Goal: Information Seeking & Learning: Learn about a topic

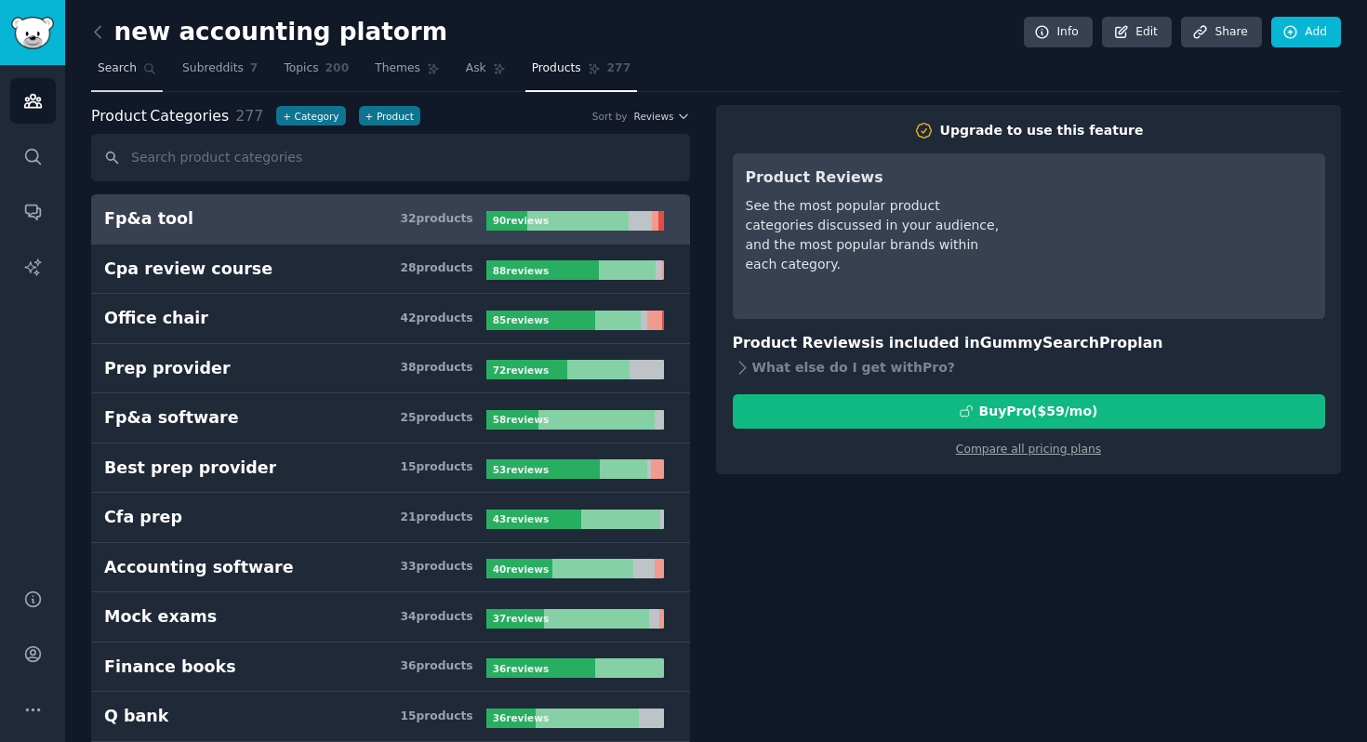
click at [128, 62] on span "Search" at bounding box center [117, 68] width 39 height 17
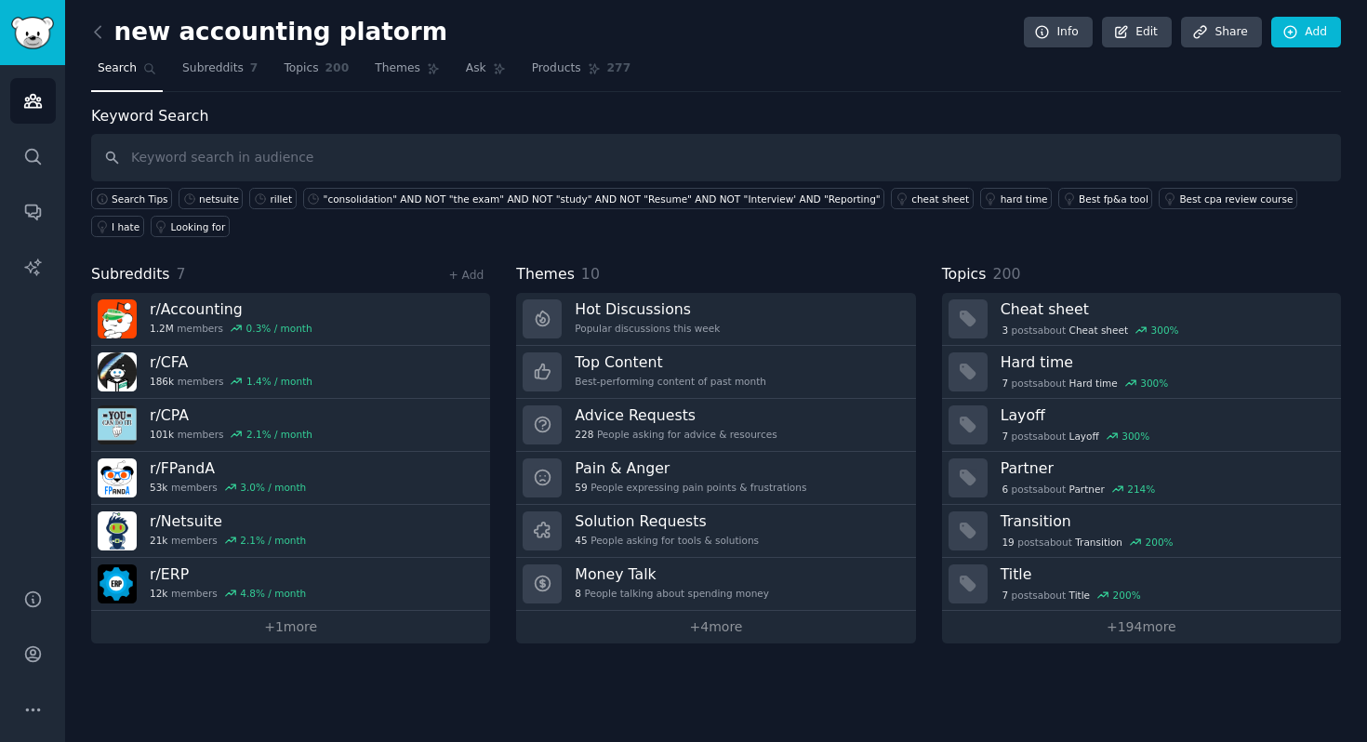
click at [227, 164] on input "text" at bounding box center [716, 157] width 1250 height 47
click at [33, 222] on link "Conversations" at bounding box center [33, 212] width 46 height 46
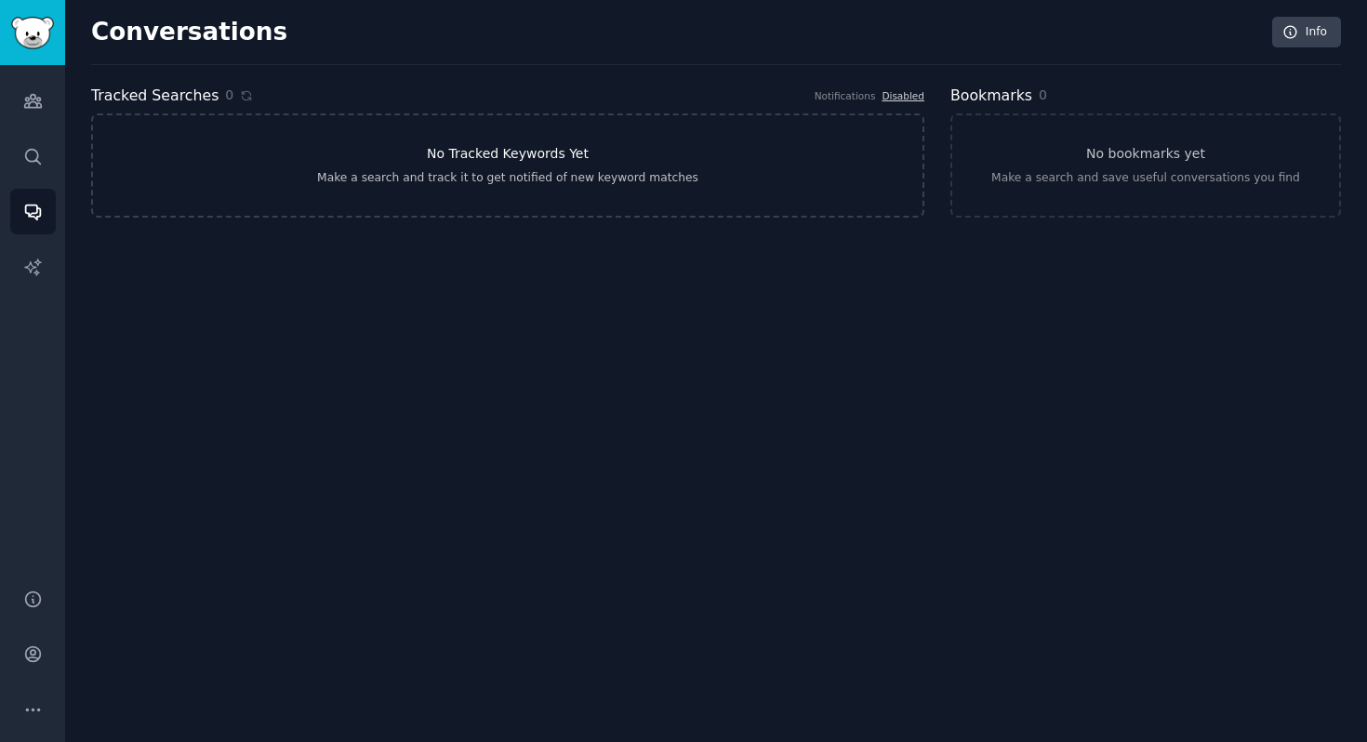
click at [436, 150] on h3 "No Tracked Keywords Yet" at bounding box center [508, 154] width 162 height 20
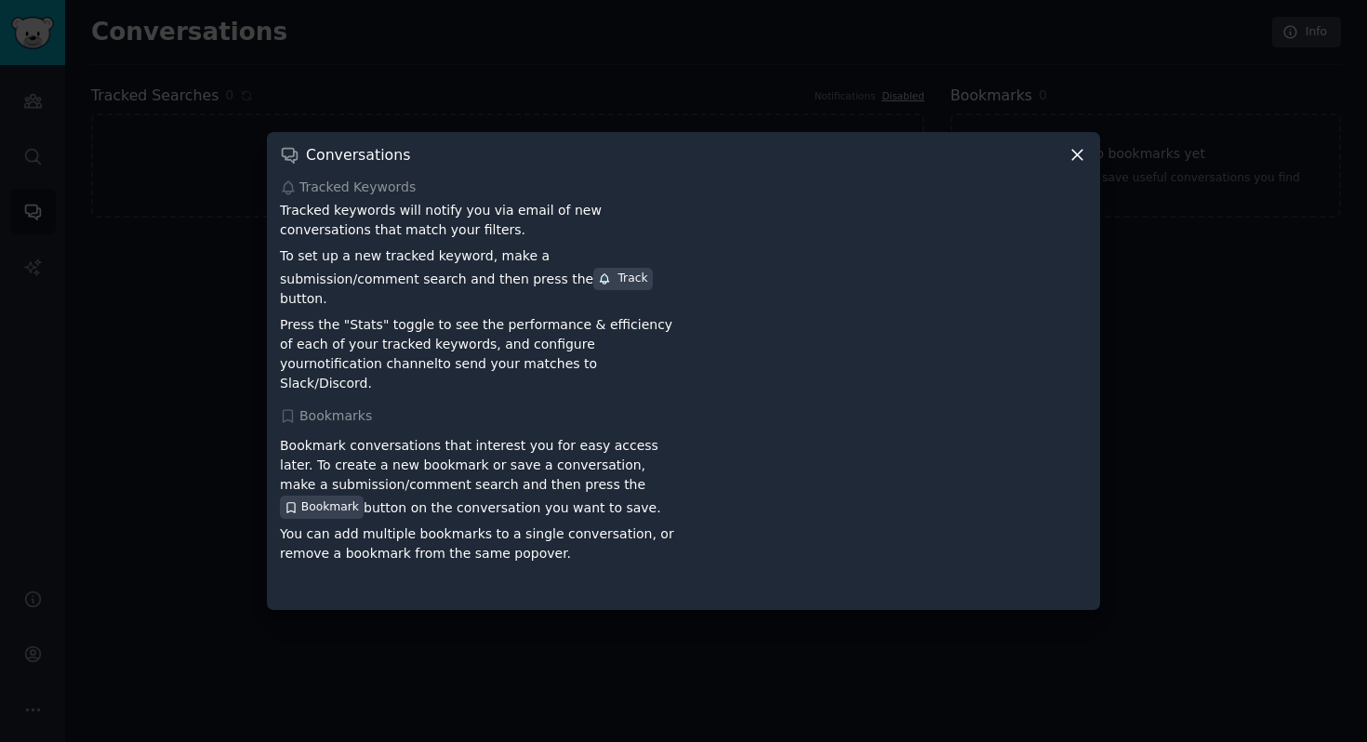
click at [1079, 165] on icon at bounding box center [1078, 155] width 20 height 20
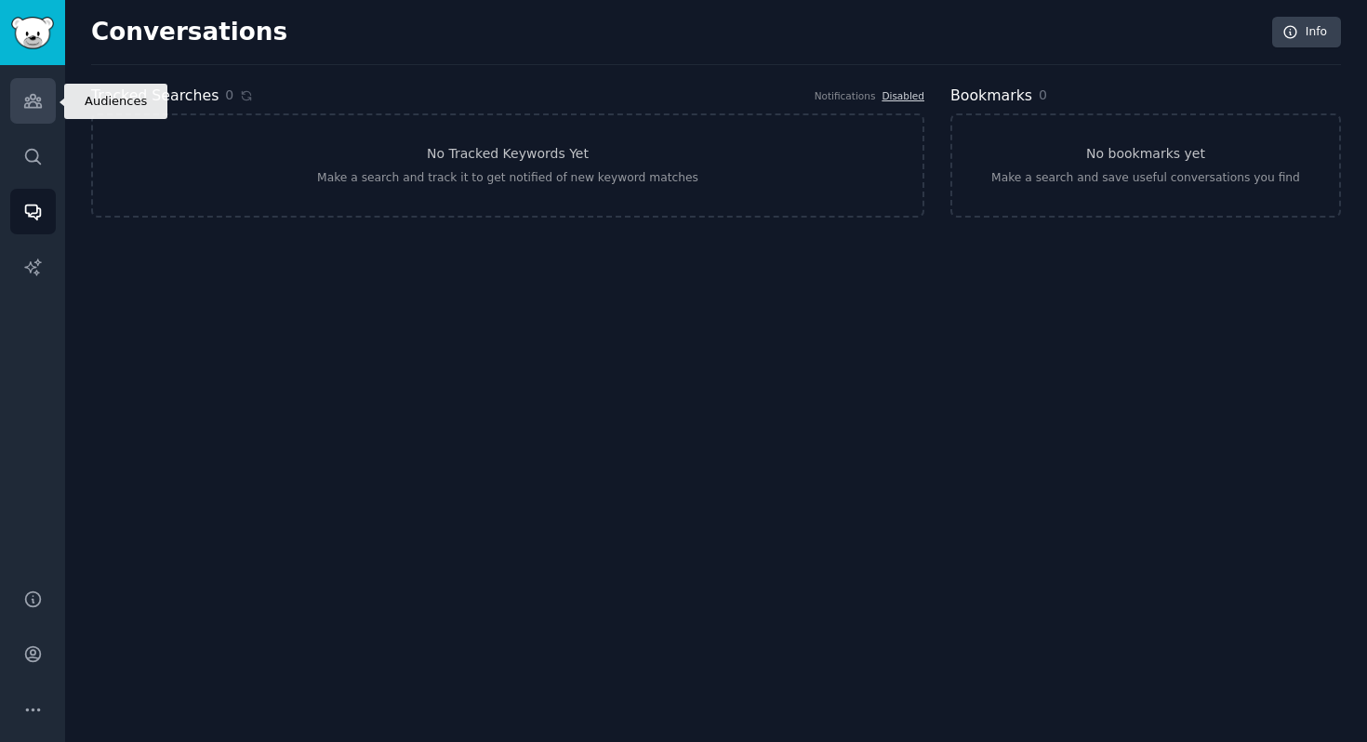
click at [49, 96] on link "Audiences" at bounding box center [33, 101] width 46 height 46
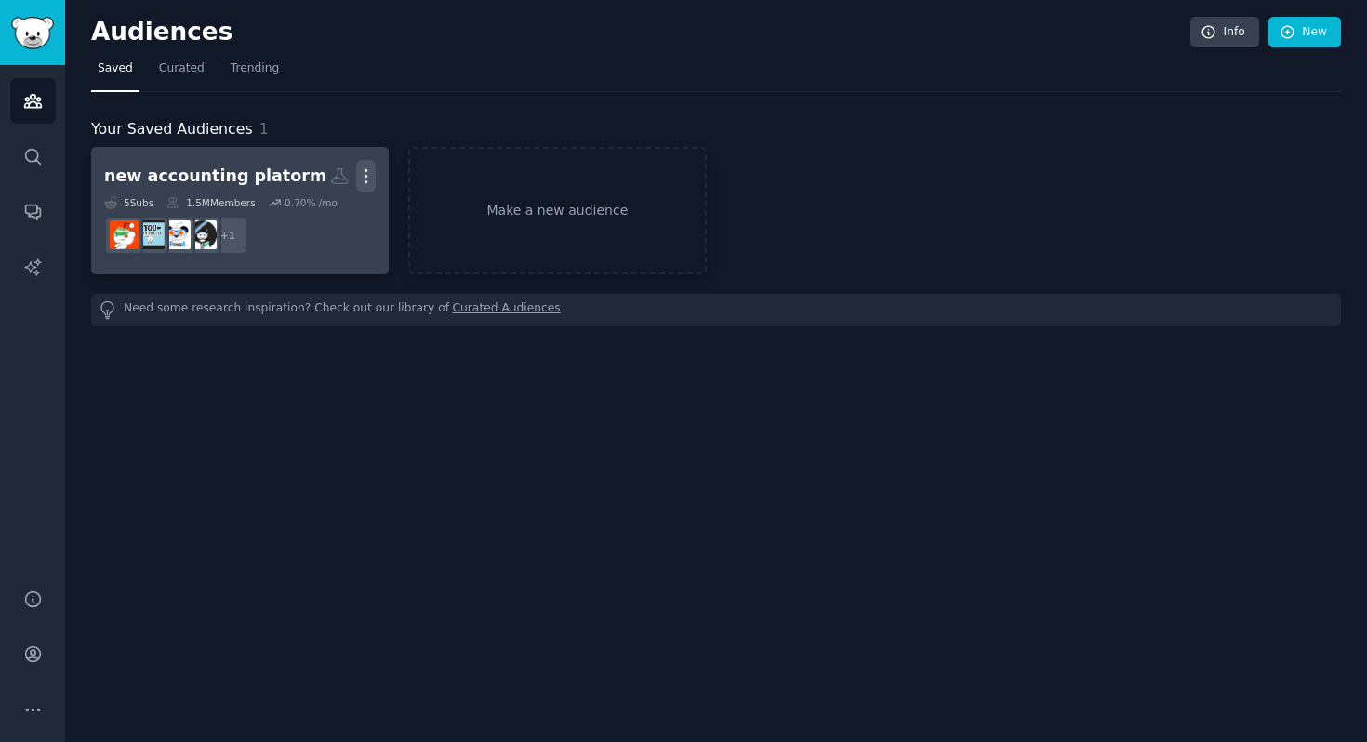
click at [371, 183] on icon "button" at bounding box center [366, 176] width 20 height 20
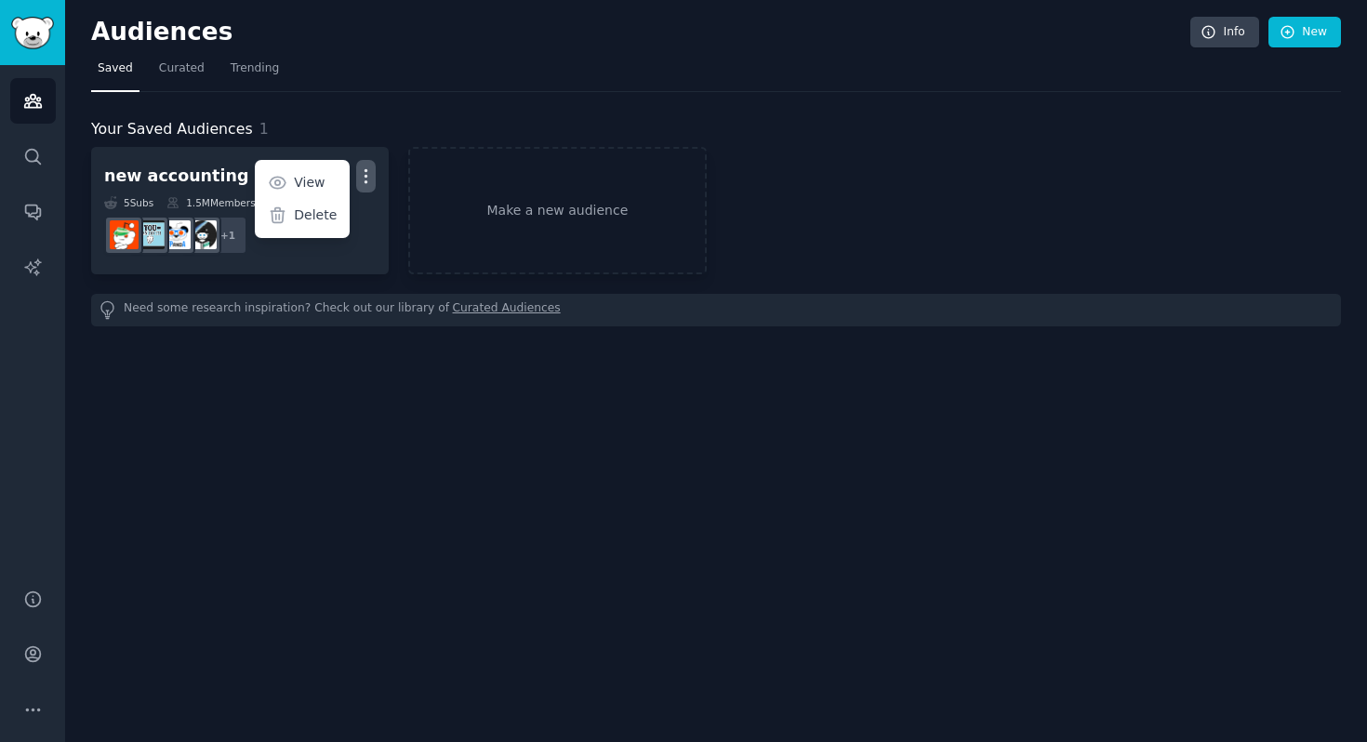
click at [332, 122] on div "Your Saved Audiences 1" at bounding box center [716, 129] width 1250 height 23
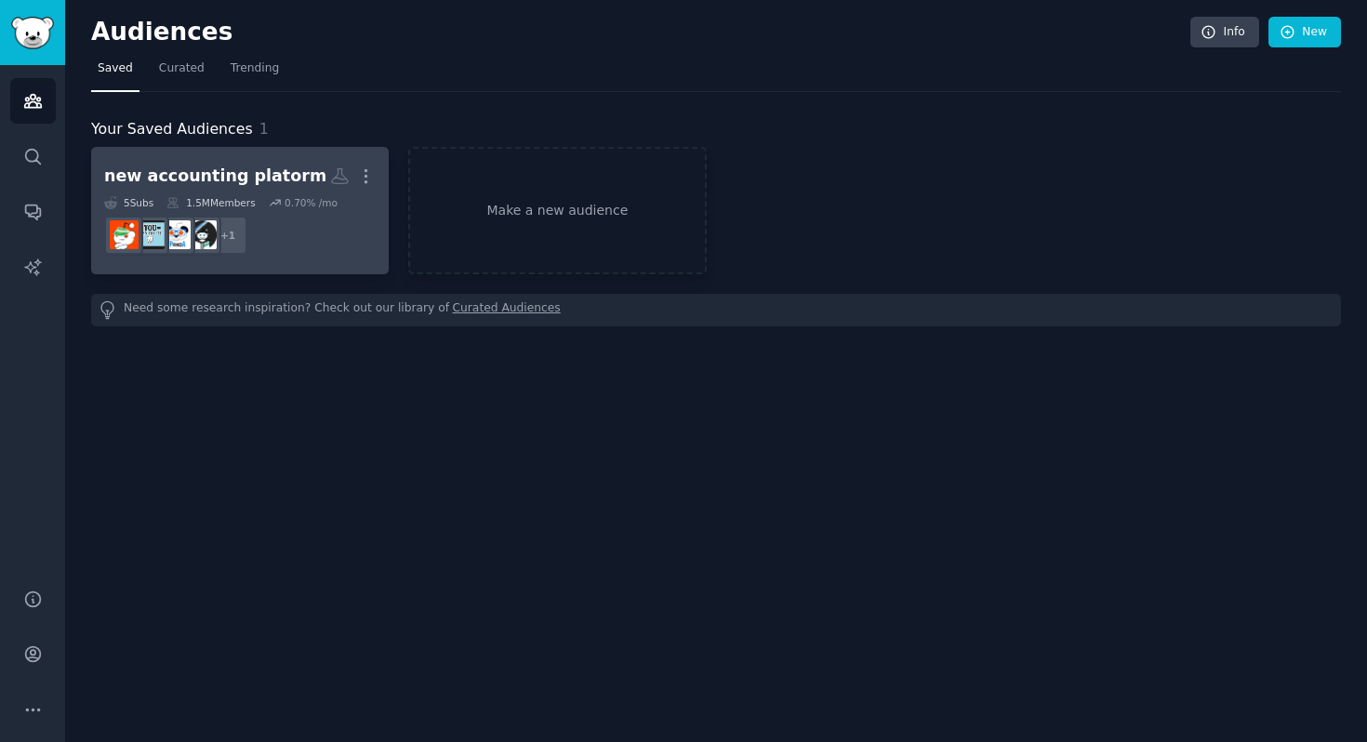
click at [265, 177] on div "new accounting platorm" at bounding box center [215, 176] width 222 height 23
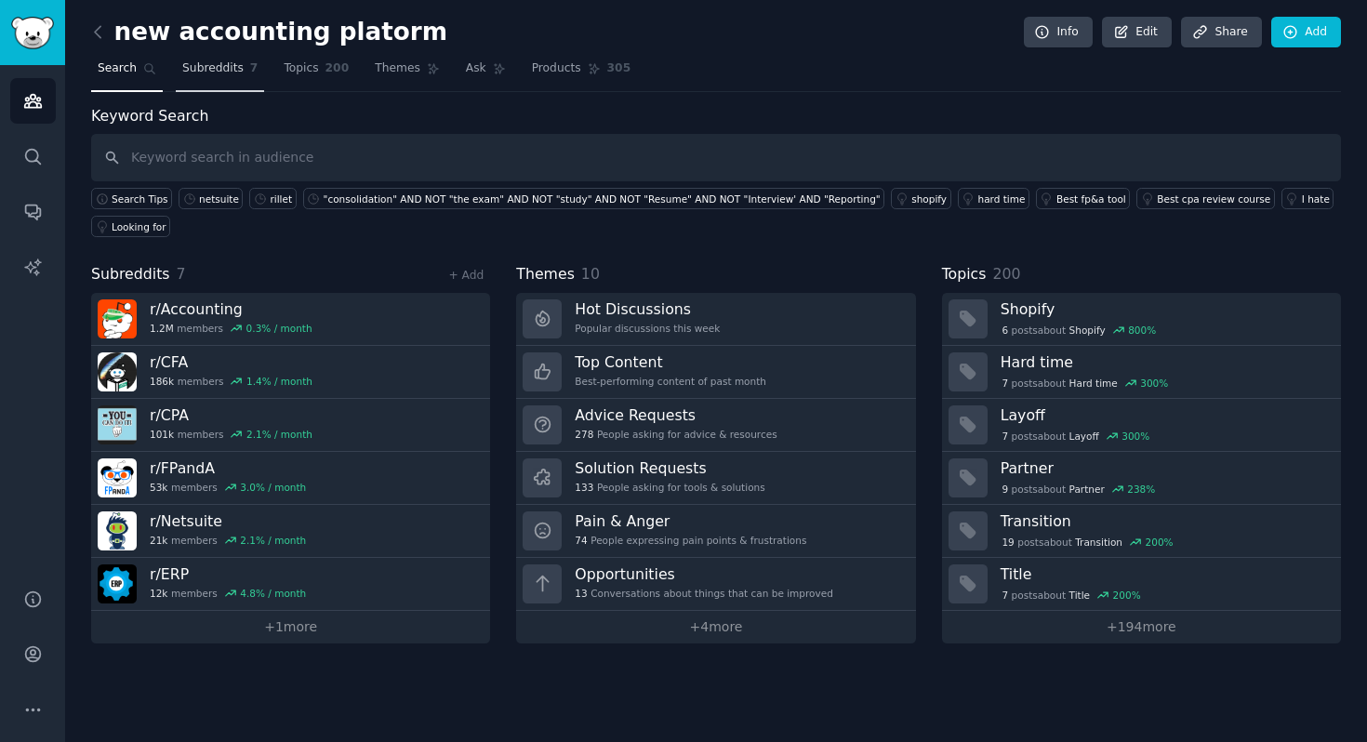
click at [233, 60] on span "Subreddits" at bounding box center [212, 68] width 61 height 17
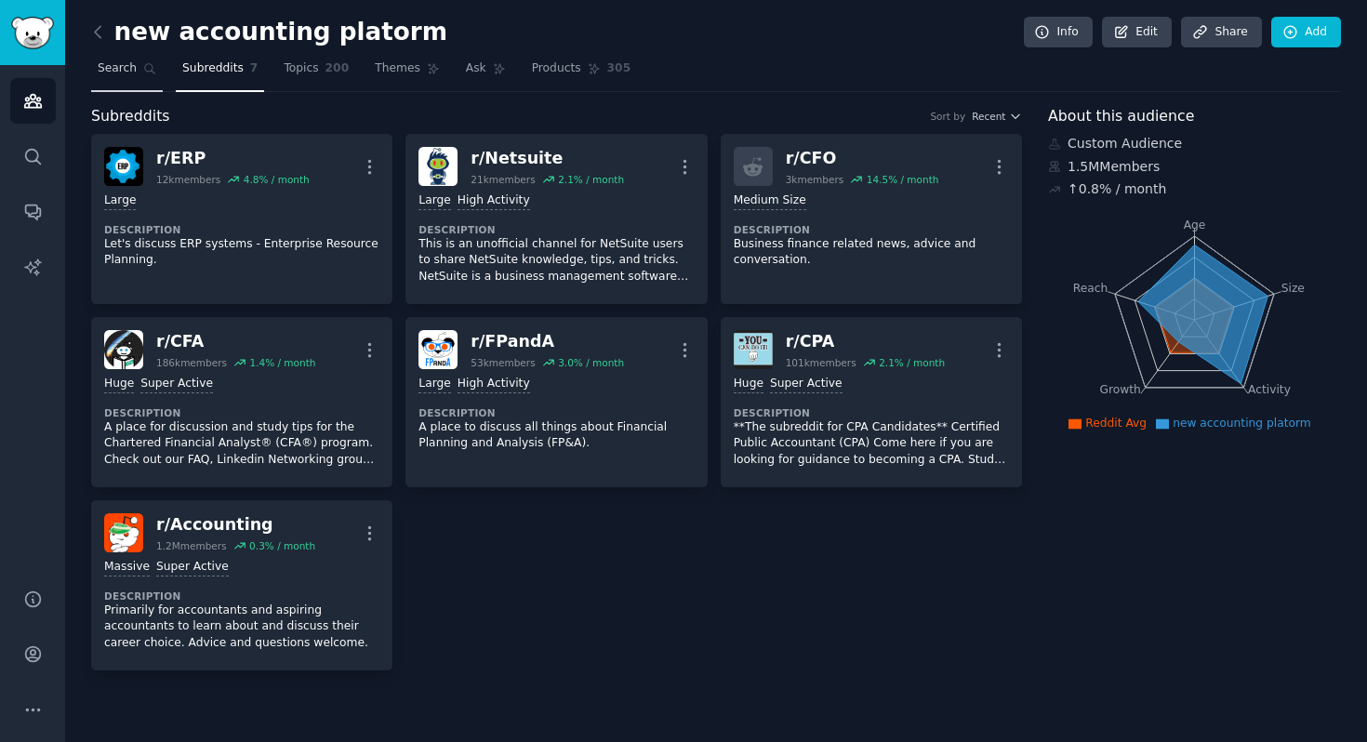
click at [143, 66] on icon at bounding box center [149, 68] width 13 height 13
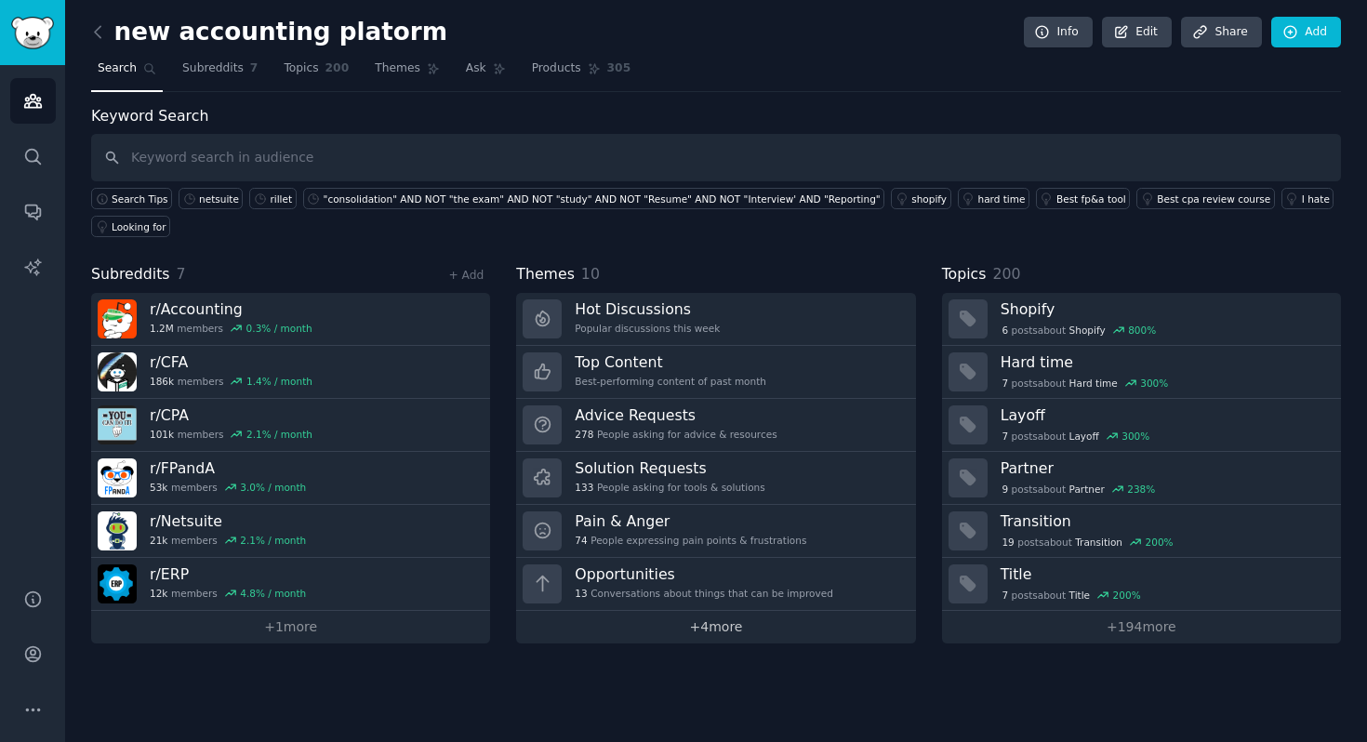
click at [712, 631] on link "+ 4 more" at bounding box center [715, 627] width 399 height 33
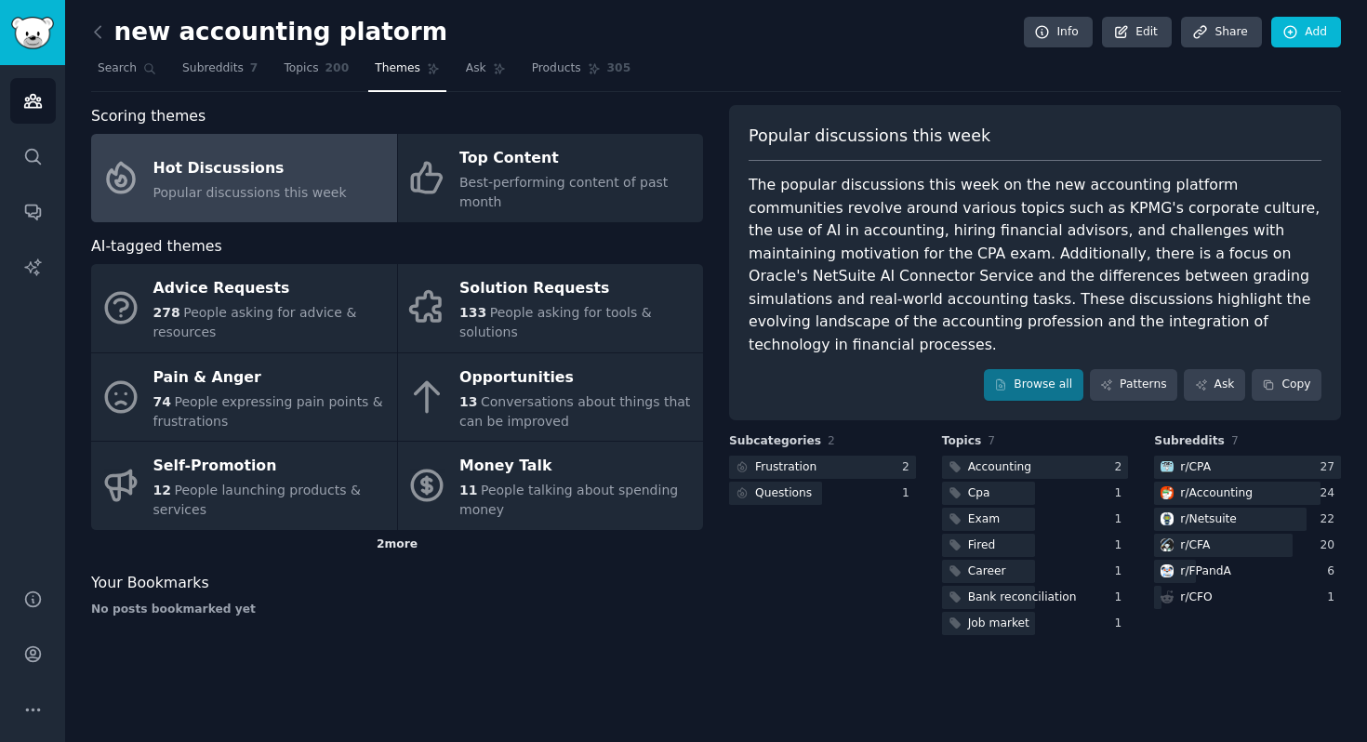
click at [383, 547] on div "2 more" at bounding box center [397, 545] width 612 height 30
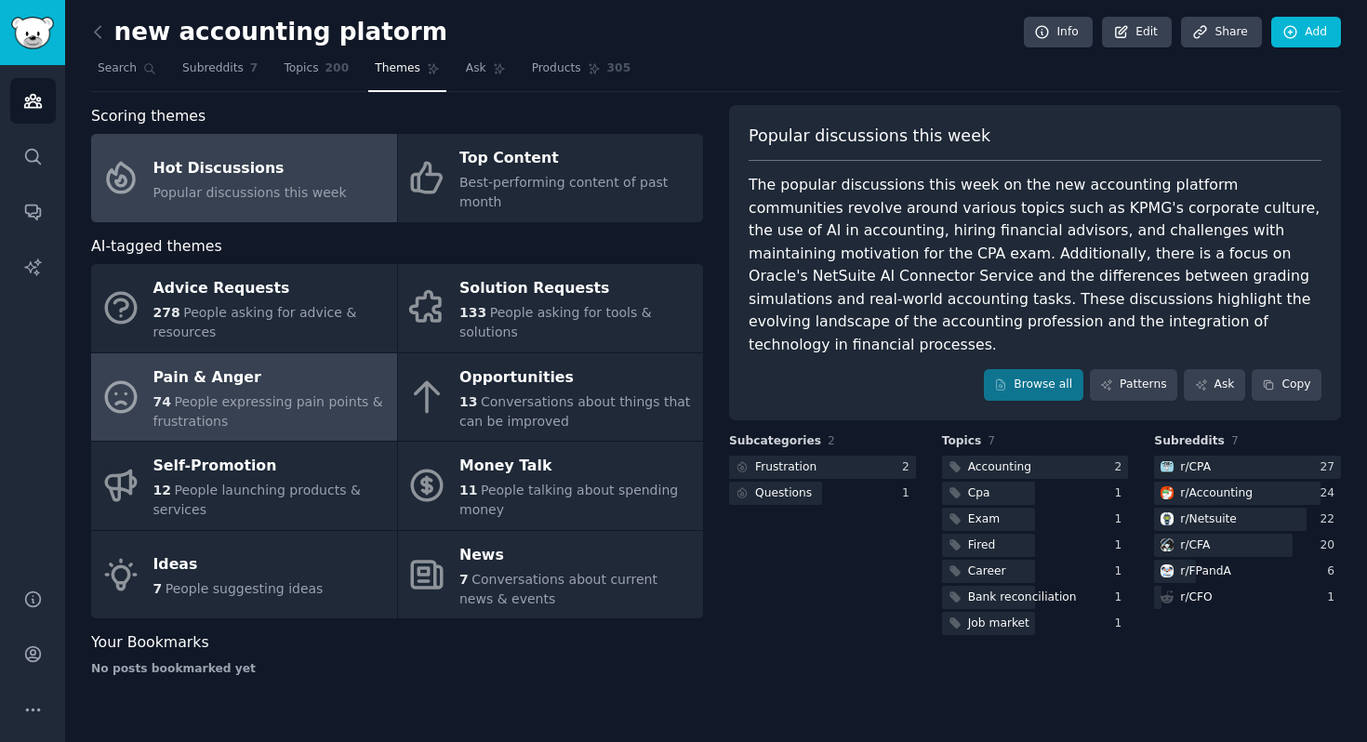
click at [286, 414] on div "74 People expressing pain points & frustrations" at bounding box center [270, 412] width 234 height 39
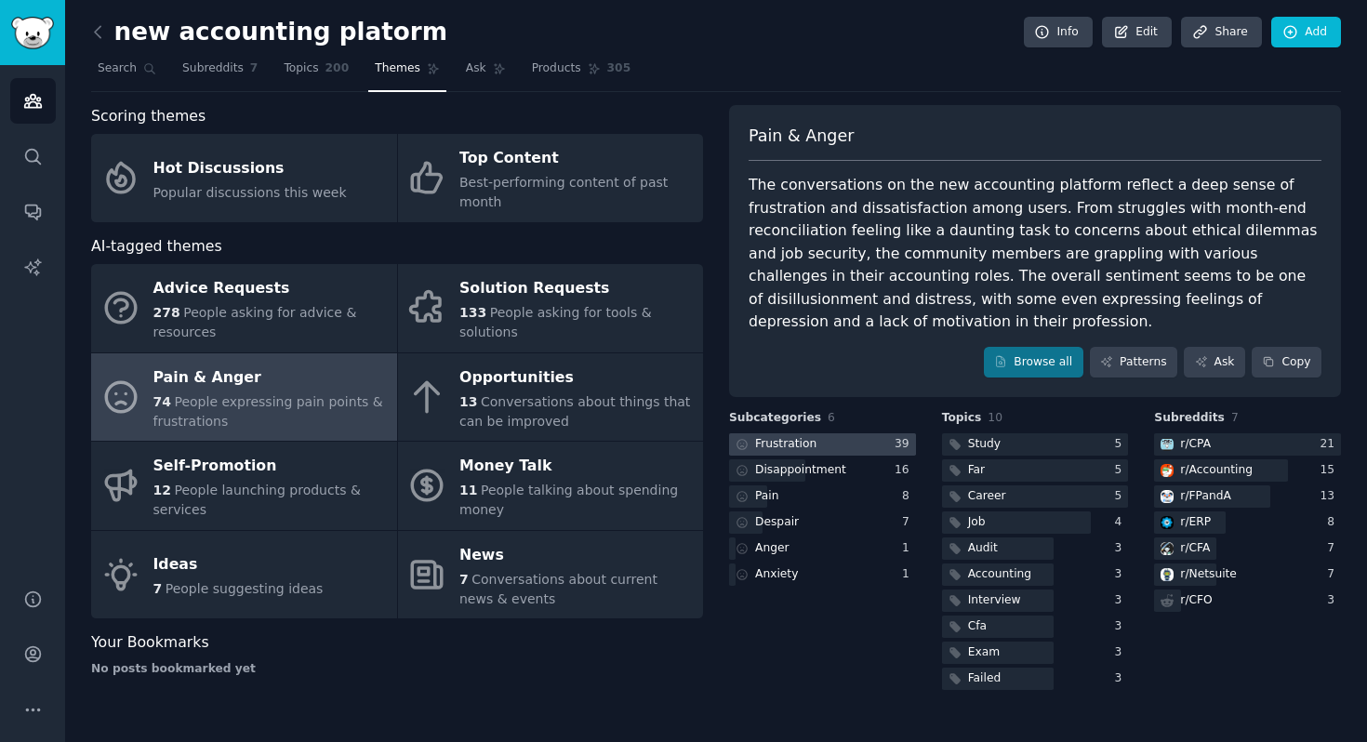
click at [874, 433] on div at bounding box center [822, 444] width 187 height 23
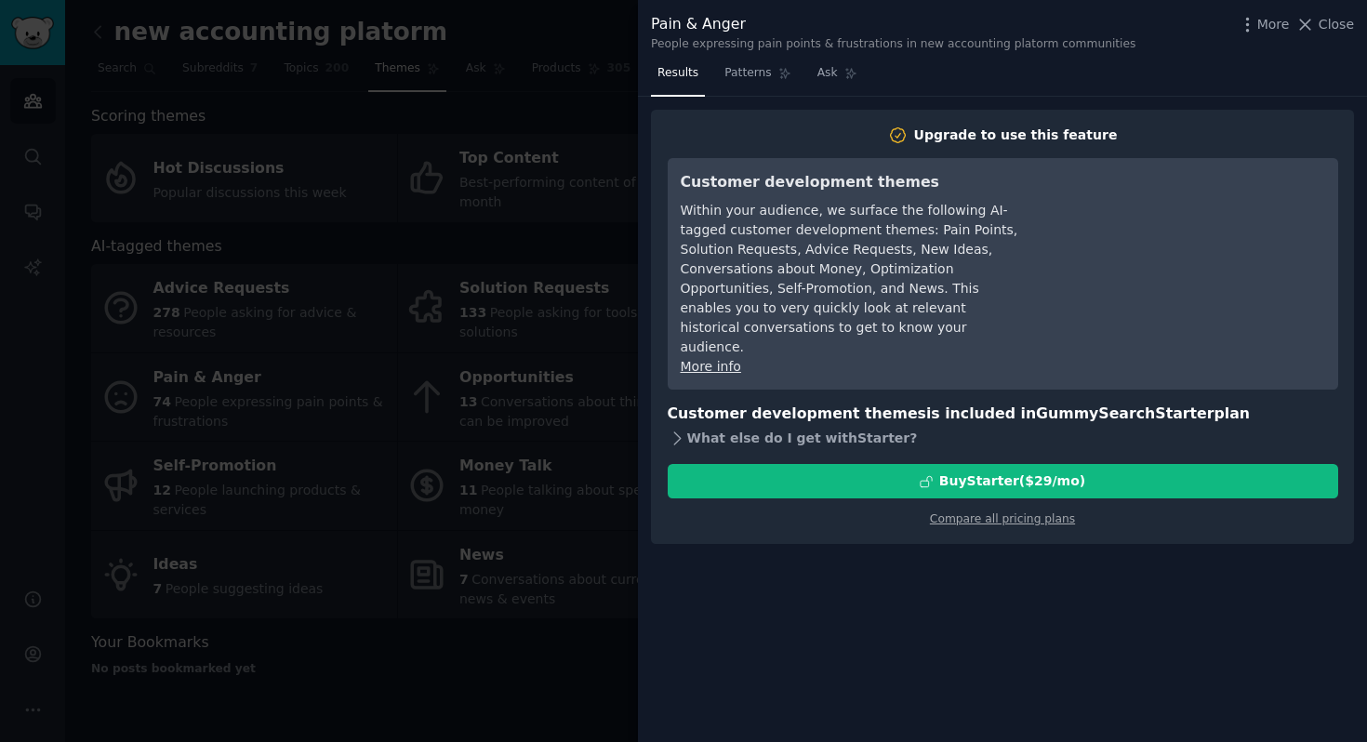
click at [851, 425] on div "What else do I get with Starter ?" at bounding box center [1003, 438] width 671 height 26
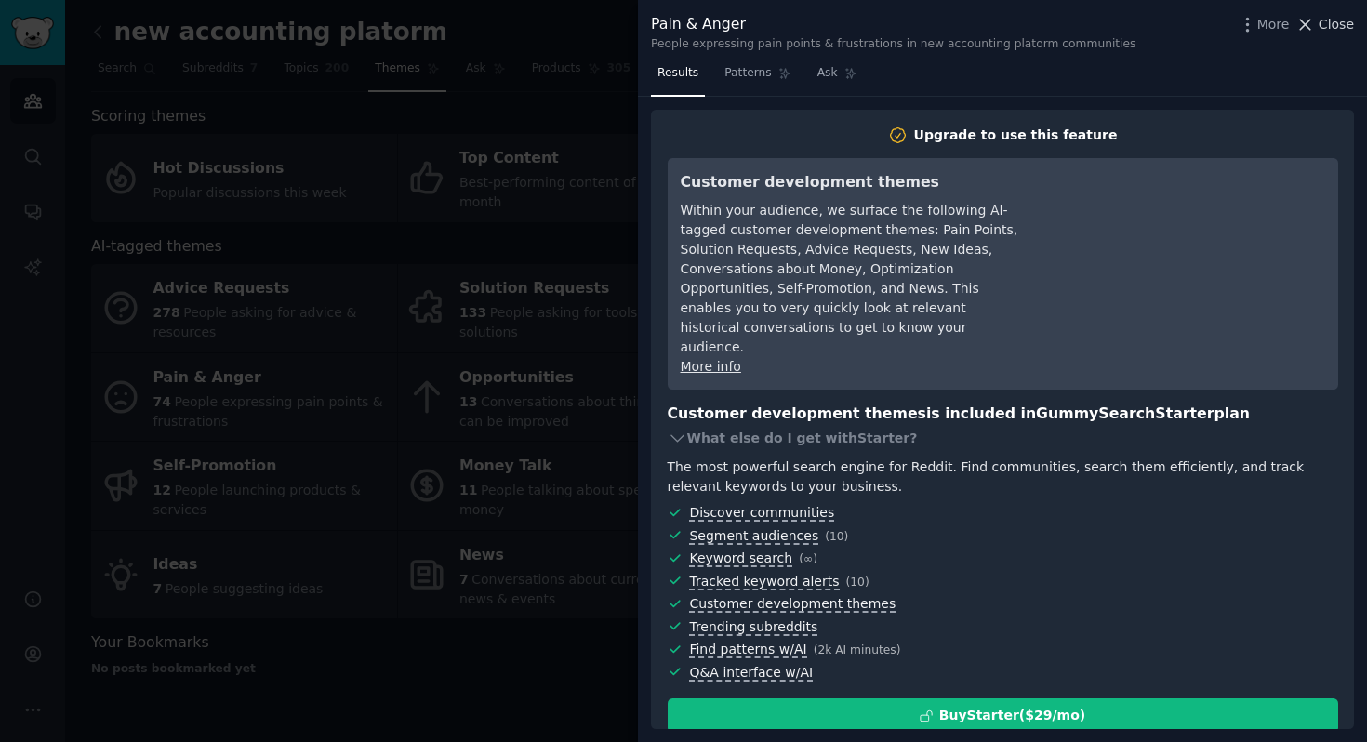
click at [1337, 31] on span "Close" at bounding box center [1336, 25] width 35 height 20
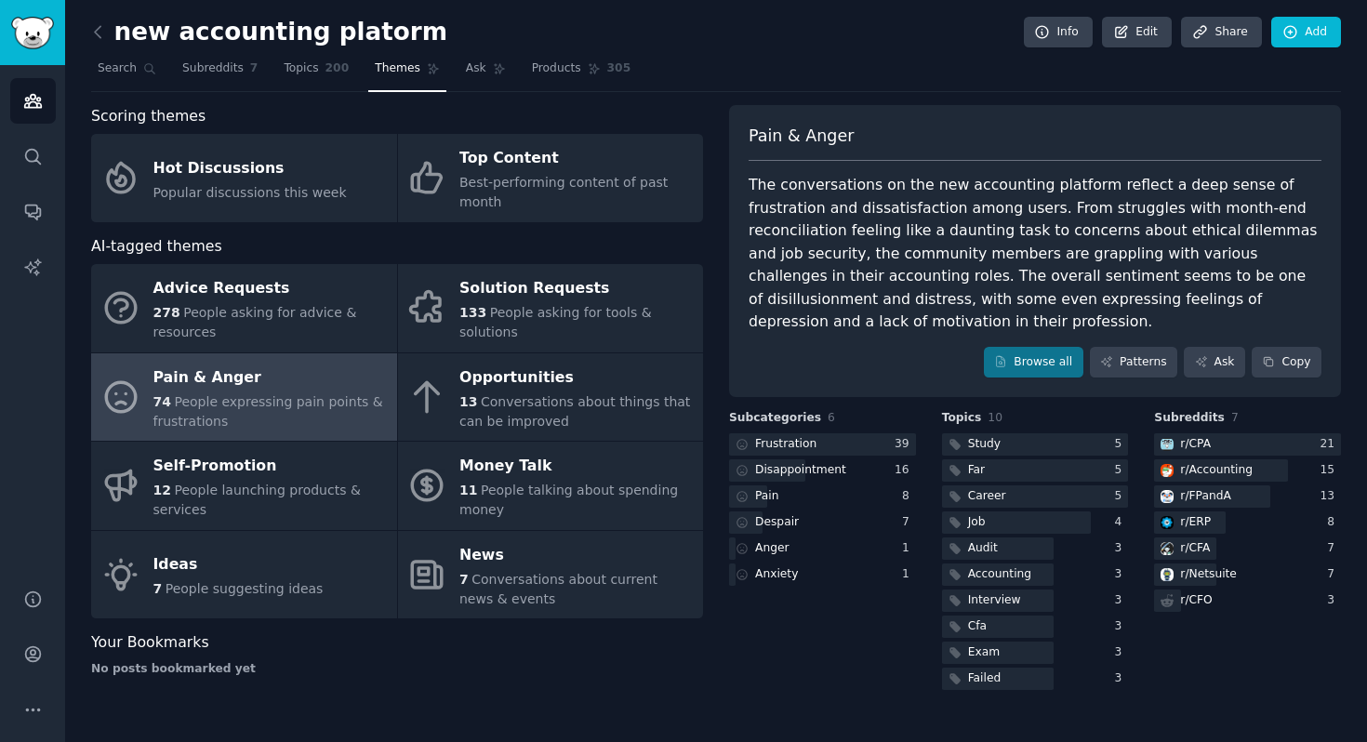
click at [714, 49] on div "new accounting platorm Info Edit Share Add" at bounding box center [716, 36] width 1250 height 38
